Goal: Find specific page/section: Find specific page/section

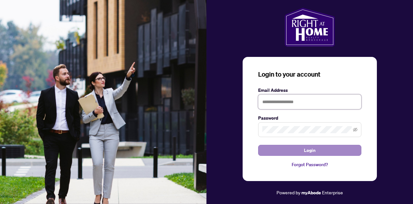
type input "**********"
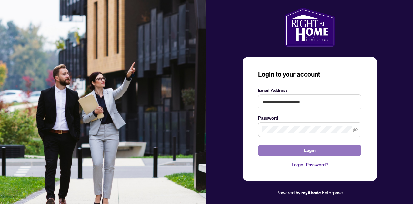
click at [298, 149] on button "Login" at bounding box center [309, 150] width 103 height 11
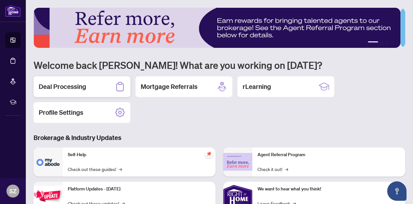
click at [94, 85] on div "Deal Processing" at bounding box center [82, 86] width 97 height 21
